Goal: Task Accomplishment & Management: Manage account settings

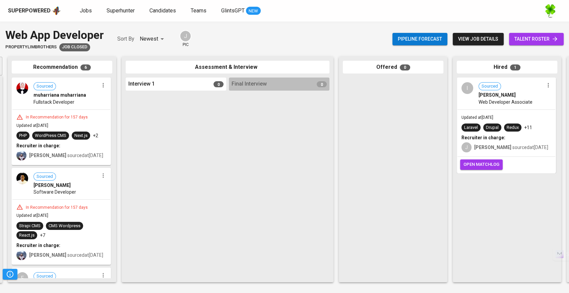
scroll to position [0, 223]
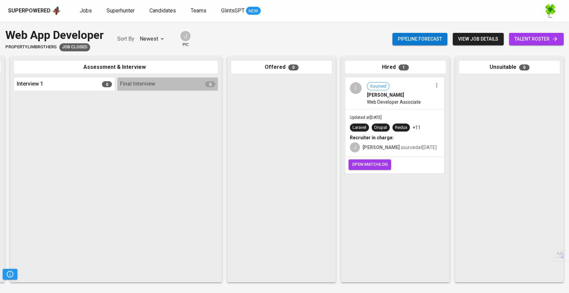
click at [409, 104] on span "Web Developer Associate" at bounding box center [394, 102] width 54 height 7
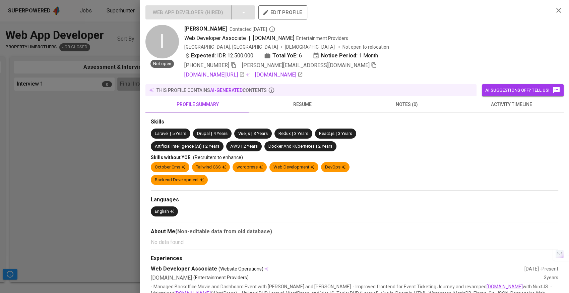
click at [78, 135] on div at bounding box center [284, 146] width 569 height 293
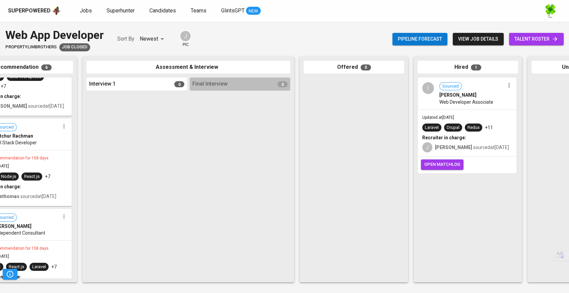
scroll to position [0, 224]
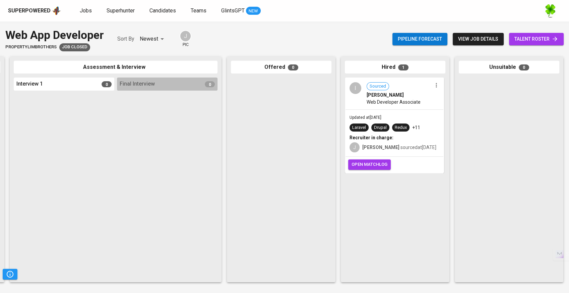
click at [385, 108] on div "I Sourced Irfan Hardiyanto Web Developer Associate" at bounding box center [395, 93] width 98 height 31
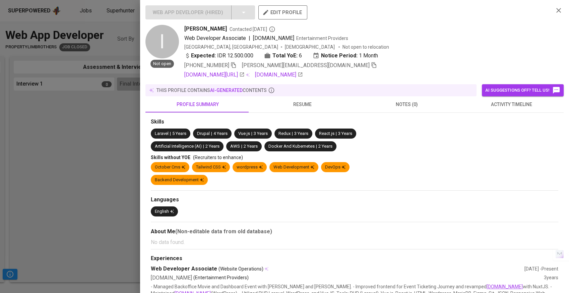
click at [281, 106] on span "resume" at bounding box center [302, 104] width 97 height 8
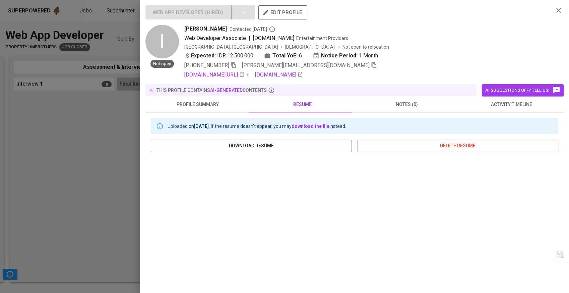
click at [239, 73] on link "linkedin.com/in/hardiyanto" at bounding box center [214, 75] width 60 height 8
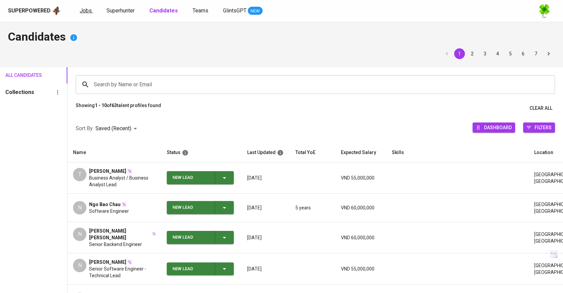
click at [88, 10] on span "Jobs" at bounding box center [86, 10] width 12 height 6
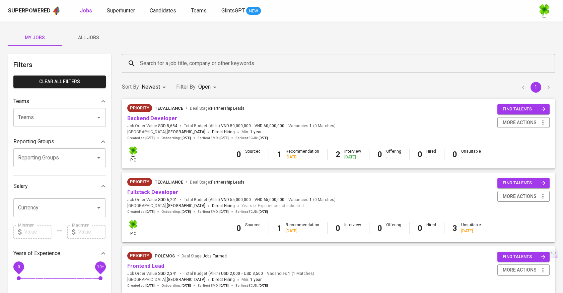
click at [94, 34] on span "All Jobs" at bounding box center [89, 38] width 46 height 8
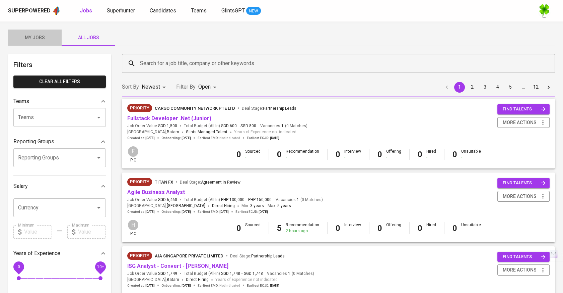
click at [50, 36] on span "My Jobs" at bounding box center [35, 38] width 46 height 8
click at [48, 36] on span "My Jobs" at bounding box center [35, 38] width 46 height 8
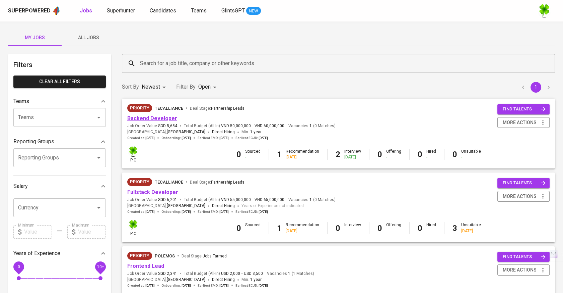
click at [160, 116] on link "Backend Developer" at bounding box center [152, 118] width 50 height 6
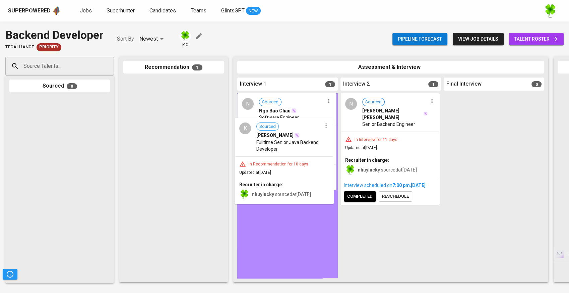
drag, startPoint x: 190, startPoint y: 109, endPoint x: 303, endPoint y: 149, distance: 119.9
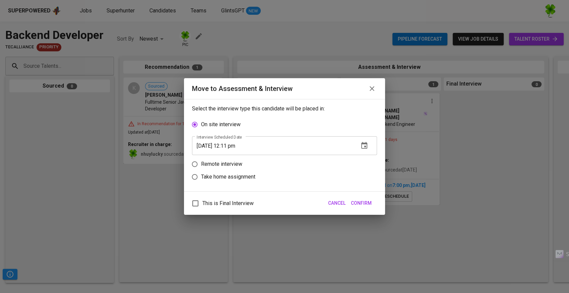
click at [231, 158] on label "Remote interview" at bounding box center [279, 164] width 183 height 13
click at [201, 158] on input "Remote interview" at bounding box center [194, 164] width 13 height 13
radio input "true"
click at [365, 159] on icon "button" at bounding box center [364, 158] width 6 height 7
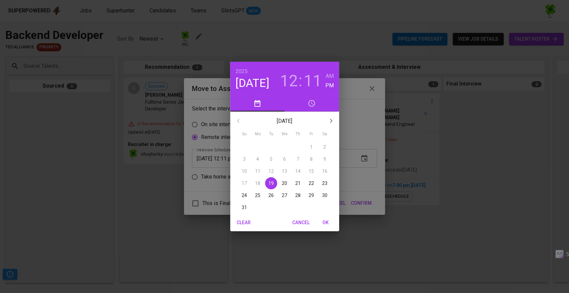
click at [282, 194] on p "27" at bounding box center [284, 195] width 5 height 7
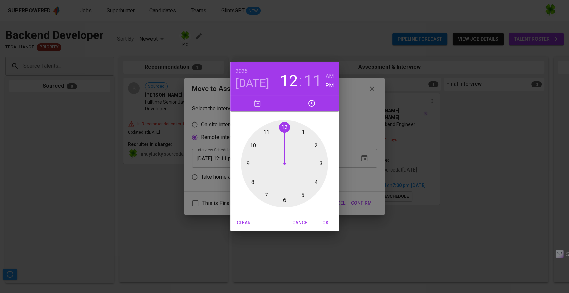
click at [316, 146] on div at bounding box center [284, 163] width 87 height 87
click at [291, 80] on h3 "02" at bounding box center [289, 80] width 18 height 19
click at [322, 160] on div at bounding box center [284, 163] width 87 height 87
click at [282, 203] on div at bounding box center [284, 163] width 87 height 87
type input "[DATE] 03:31 pm"
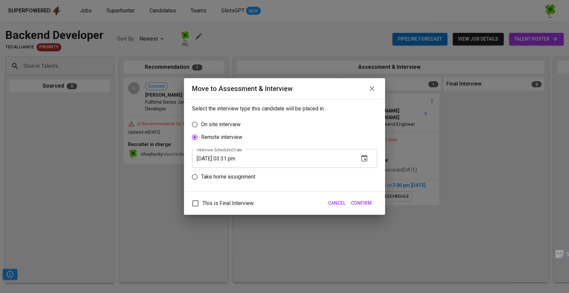
click at [366, 204] on span "Confirm" at bounding box center [361, 203] width 21 height 8
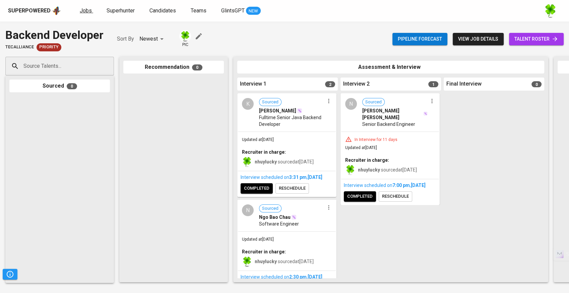
click at [83, 7] on span "Jobs" at bounding box center [86, 10] width 12 height 6
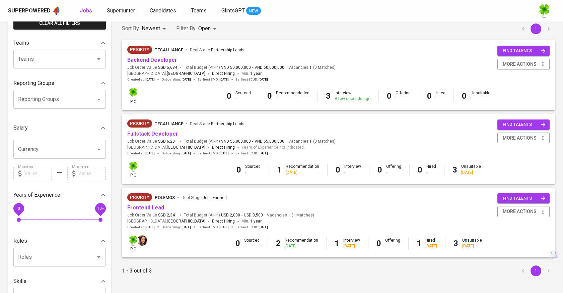
scroll to position [74, 0]
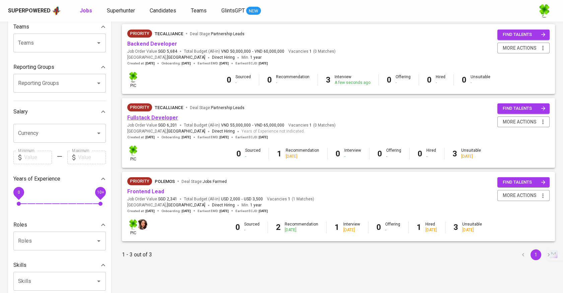
click at [149, 116] on link "Fullstack Developer" at bounding box center [152, 117] width 51 height 6
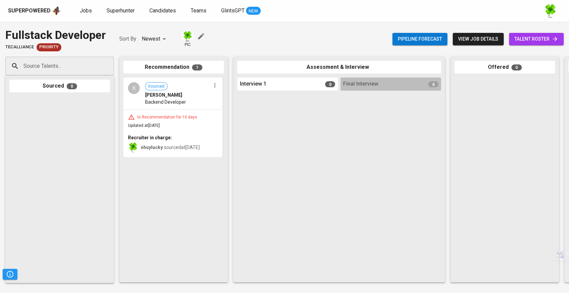
click at [49, 14] on div "Superpowered" at bounding box center [29, 11] width 43 height 8
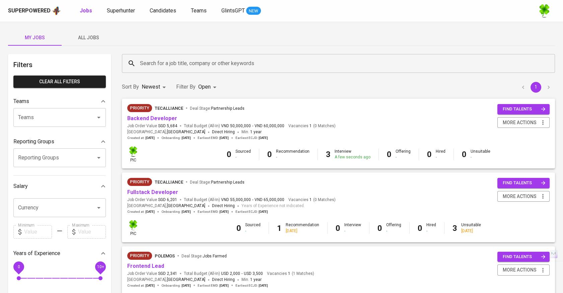
click at [92, 40] on span "All Jobs" at bounding box center [89, 38] width 46 height 8
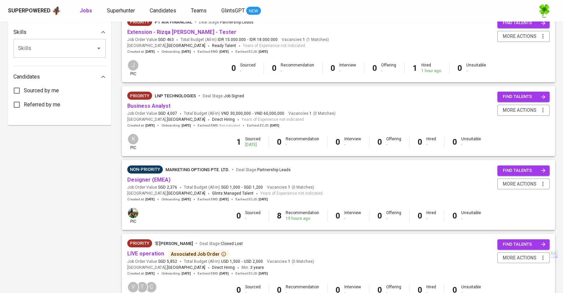
scroll to position [372, 0]
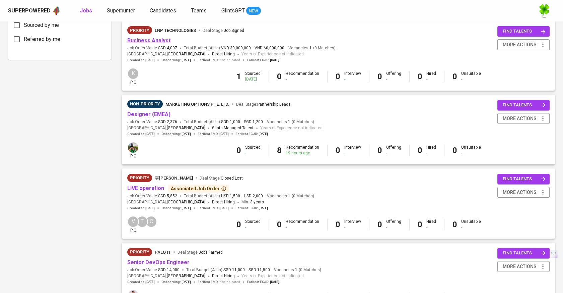
click at [141, 39] on link "Business Analyst" at bounding box center [148, 40] width 43 height 6
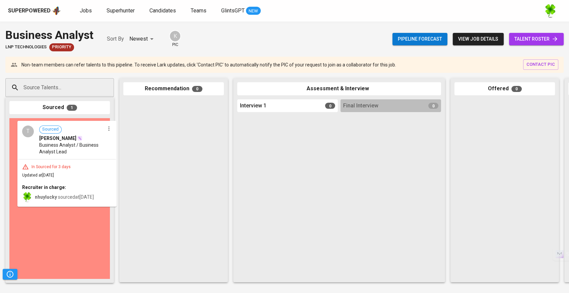
drag, startPoint x: 77, startPoint y: 150, endPoint x: 88, endPoint y: 152, distance: 11.2
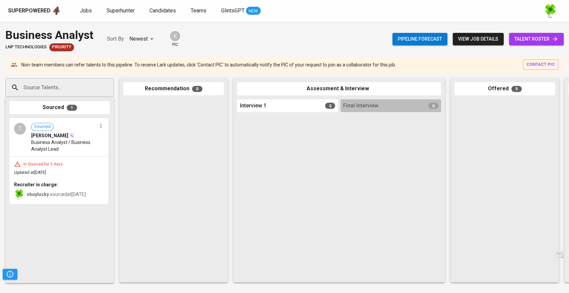
click at [143, 143] on div at bounding box center [173, 188] width 101 height 179
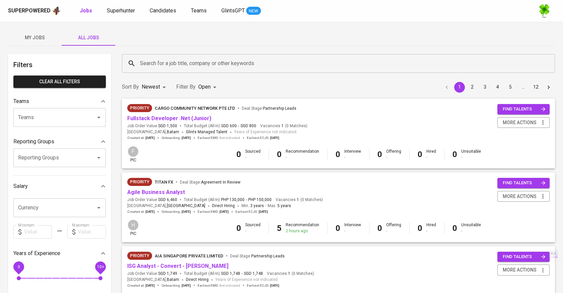
drag, startPoint x: 48, startPoint y: 38, endPoint x: 172, endPoint y: 63, distance: 126.7
click at [48, 38] on span "My Jobs" at bounding box center [35, 38] width 46 height 8
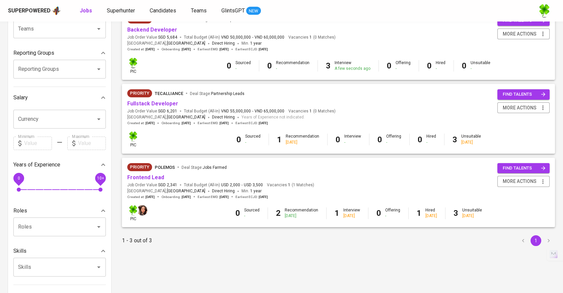
scroll to position [149, 0]
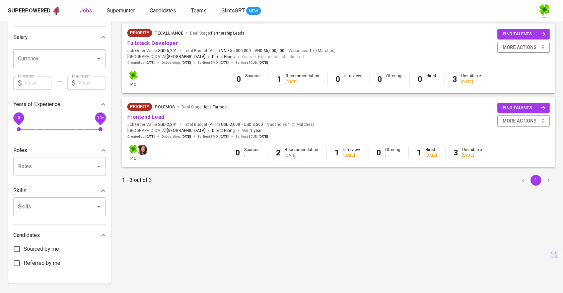
click at [147, 114] on span "Frontend Lead" at bounding box center [145, 117] width 37 height 8
click at [147, 118] on link "Frontend Lead" at bounding box center [145, 117] width 37 height 6
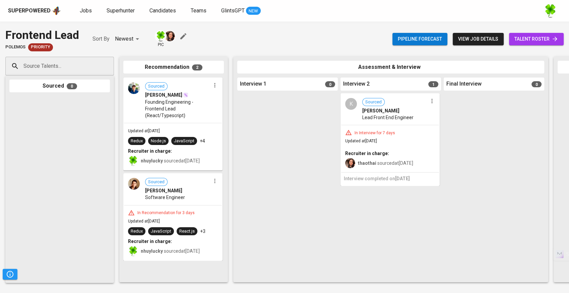
click at [274, 159] on div at bounding box center [287, 185] width 101 height 185
click at [196, 114] on span "Founding Engineering - Frontend Lead (React/Typescript)" at bounding box center [177, 109] width 65 height 20
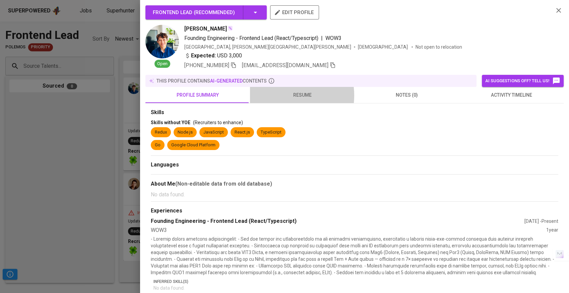
click at [280, 95] on span "resume" at bounding box center [302, 95] width 97 height 8
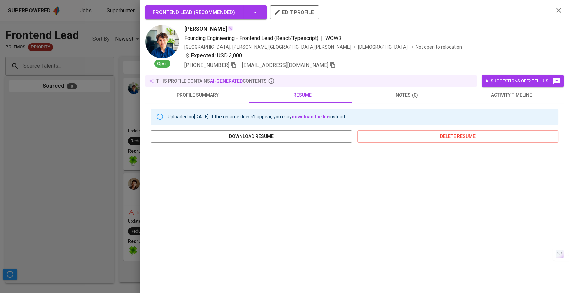
click at [85, 180] on div at bounding box center [284, 146] width 569 height 293
